Goal: Information Seeking & Learning: Learn about a topic

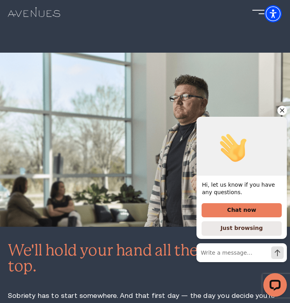
scroll to position [1567, 0]
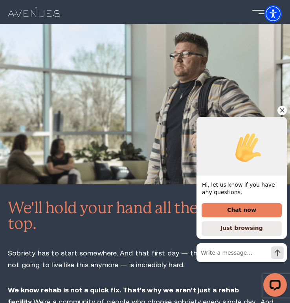
click at [282, 111] on icon "Hide greeting" at bounding box center [282, 110] width 4 height 4
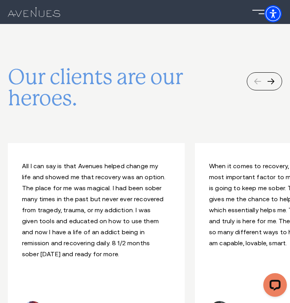
scroll to position [4571, 0]
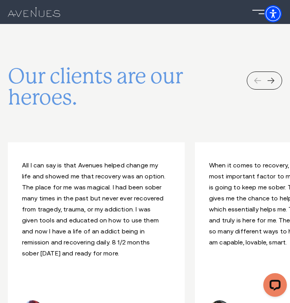
click at [272, 77] on div "Next slide" at bounding box center [270, 80] width 7 height 7
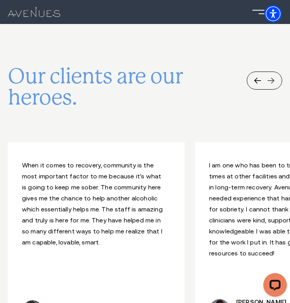
click at [272, 77] on div "Next slide" at bounding box center [270, 80] width 7 height 7
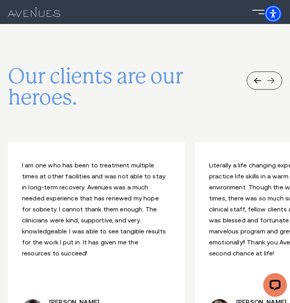
click at [272, 77] on div "Next slide" at bounding box center [270, 80] width 7 height 7
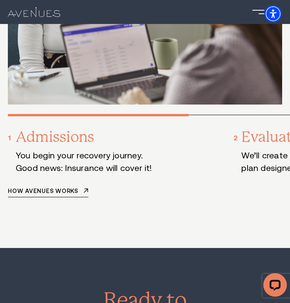
scroll to position [5143, 0]
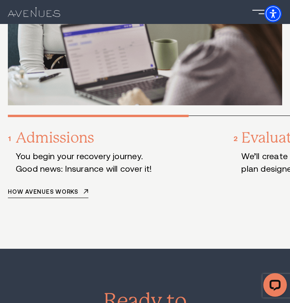
click at [203, 66] on div "How it happens The secret of Avenues effectiveness? Our robust program, designe…" at bounding box center [145, 15] width 274 height 366
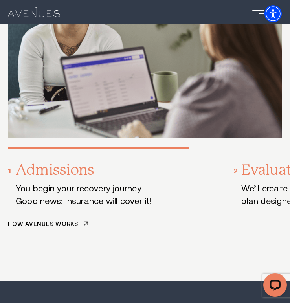
scroll to position [5110, 0]
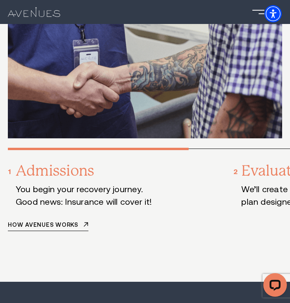
click at [249, 148] on div "Admissions You begin your recovery journey. Good news: Insurance will cover it!…" at bounding box center [149, 189] width 282 height 82
click at [254, 52] on img at bounding box center [145, 34] width 274 height 208
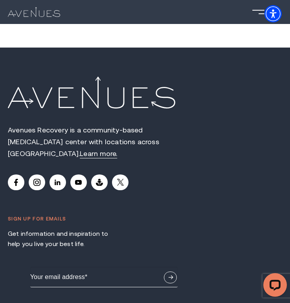
scroll to position [7817, 0]
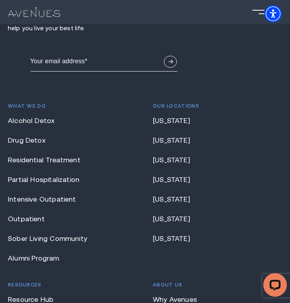
scroll to position [8030, 0]
